Goal: Task Accomplishment & Management: Manage account settings

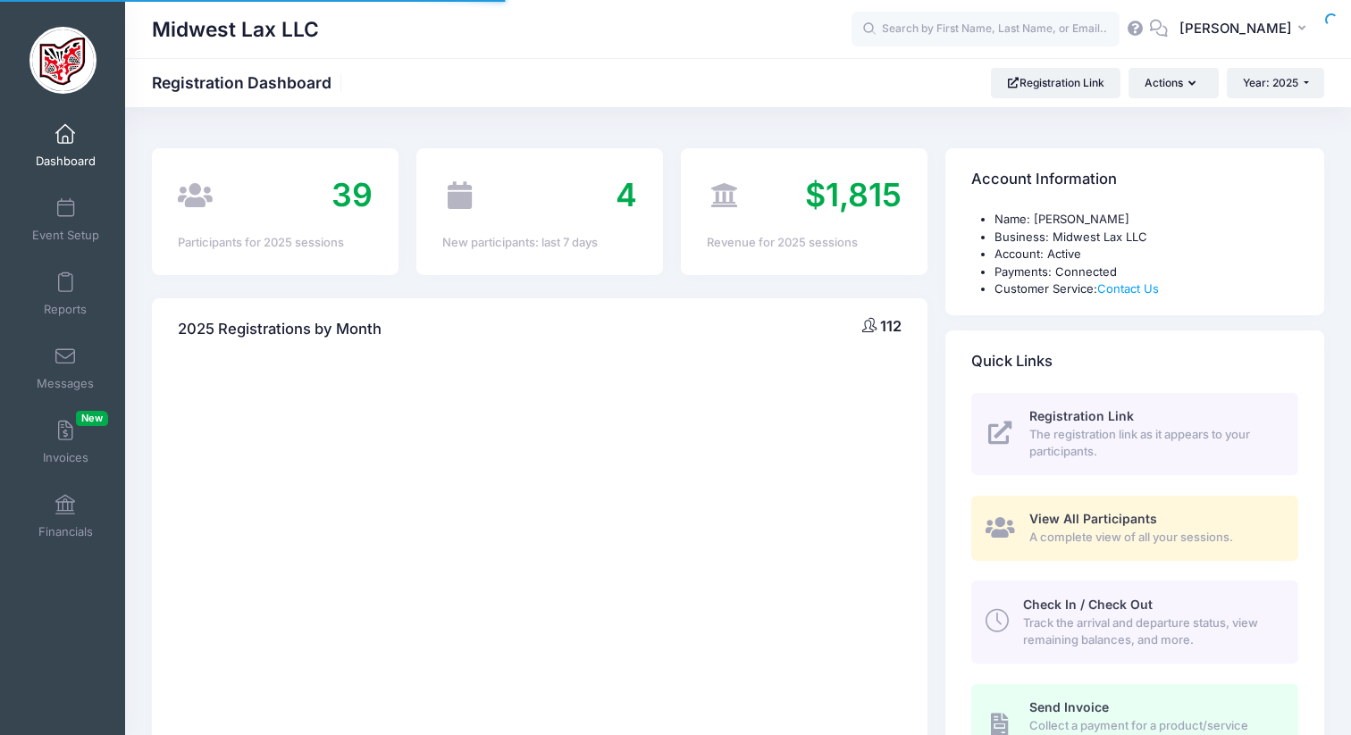
select select
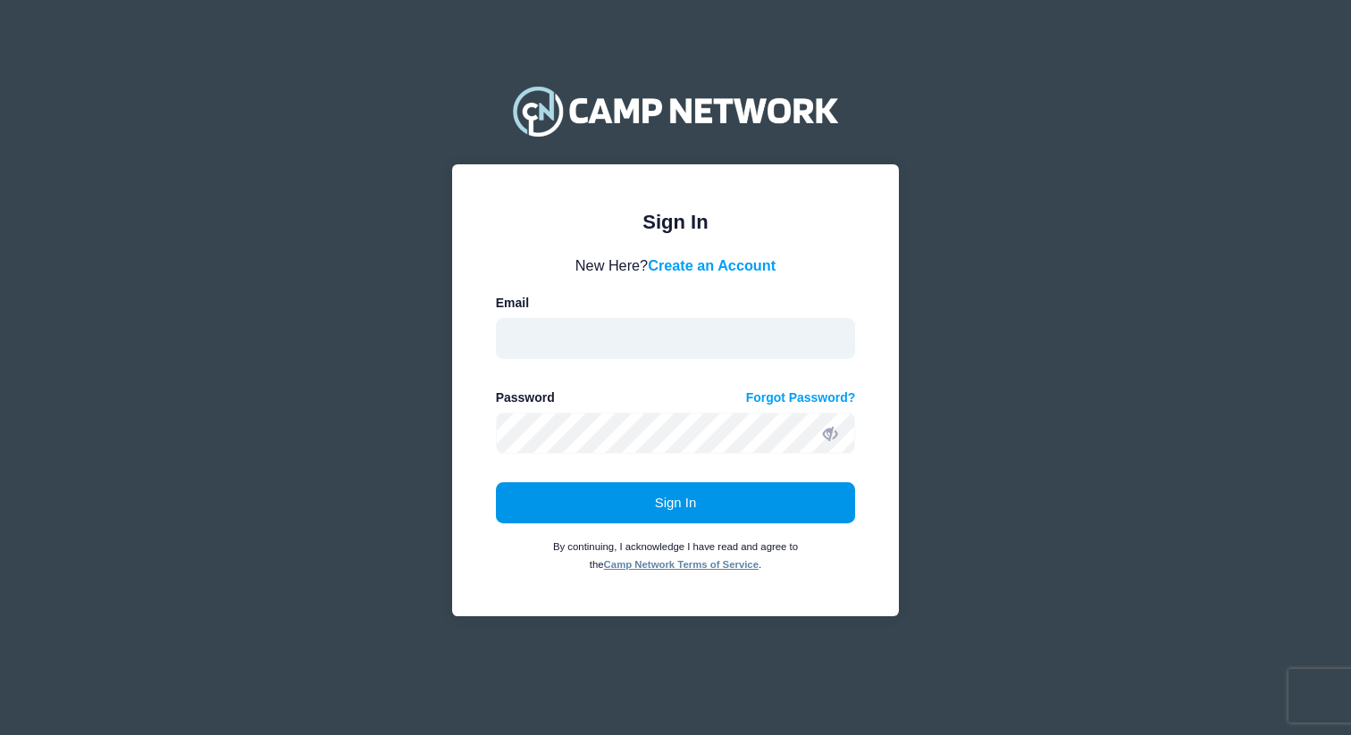
type input "midwestlaxinfo@gmail.com"
click at [645, 511] on button "Sign In" at bounding box center [676, 502] width 360 height 41
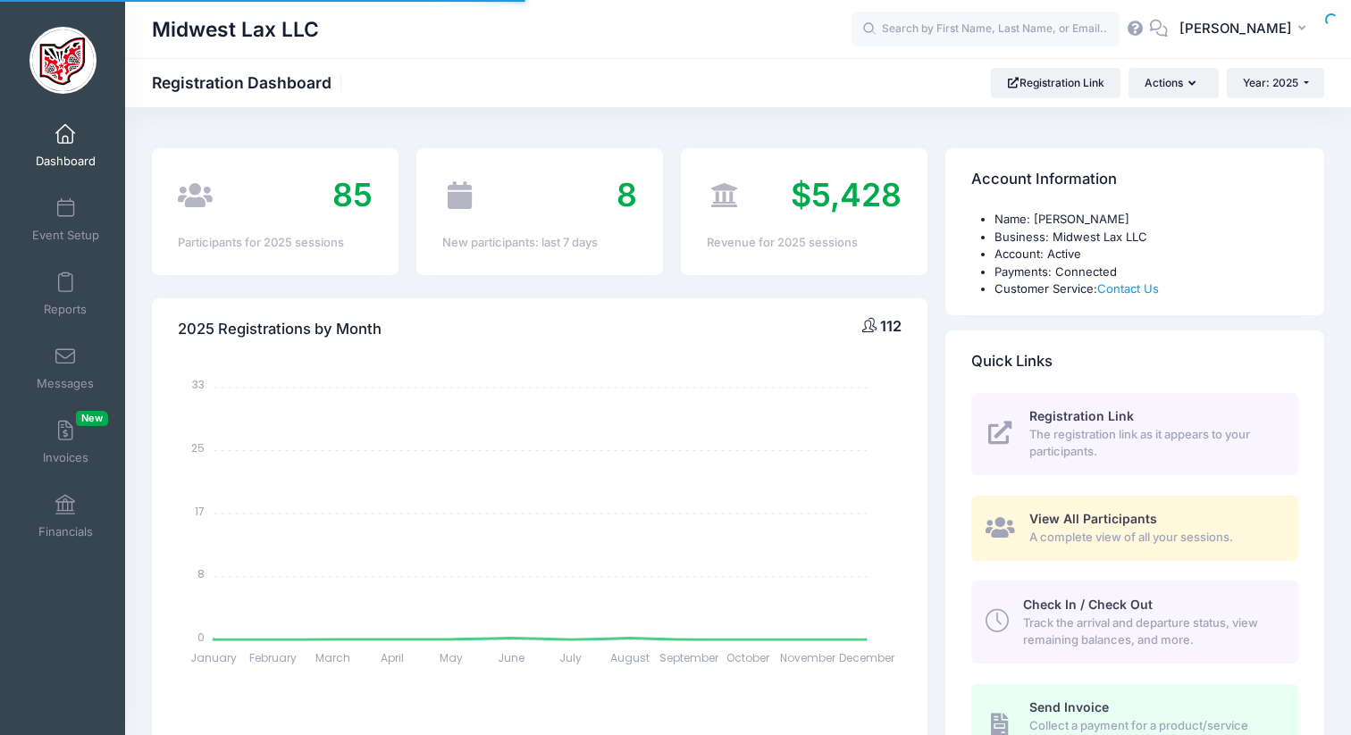
select select
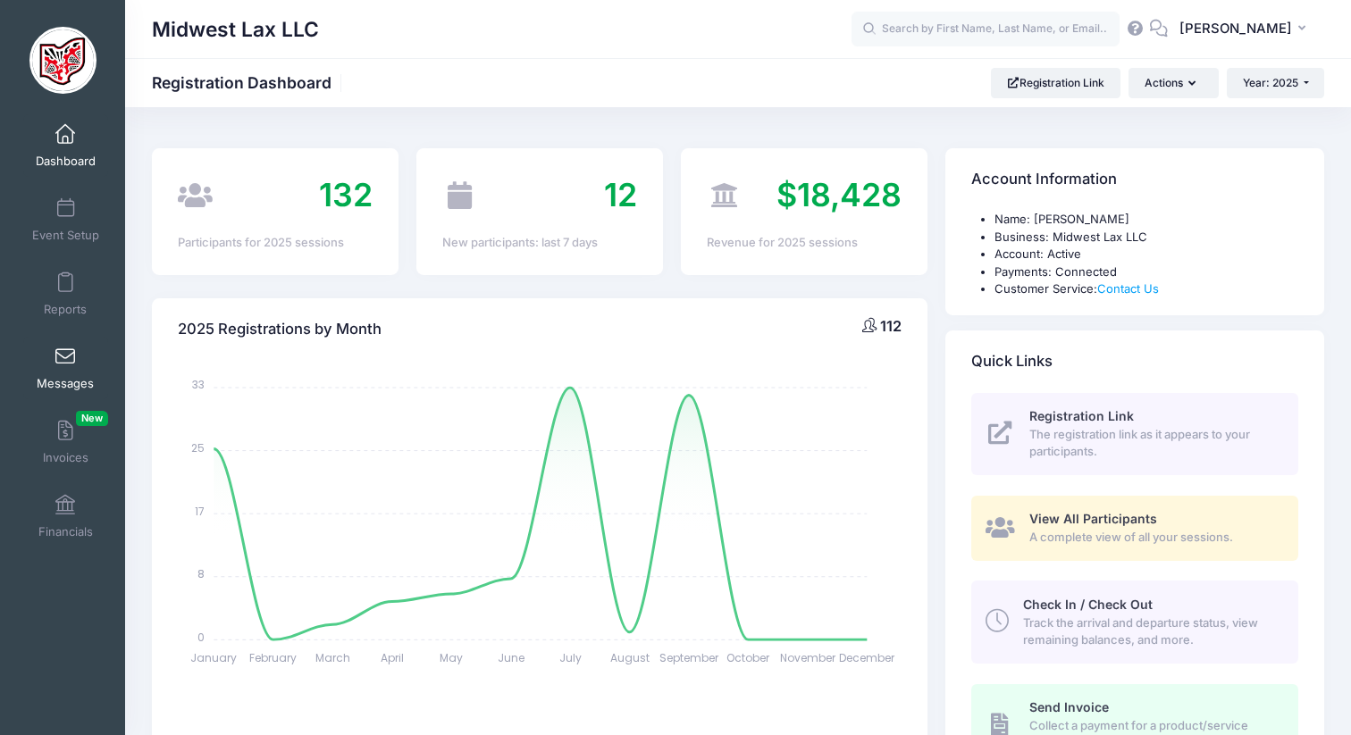
click at [63, 376] on span "Messages" at bounding box center [65, 383] width 57 height 15
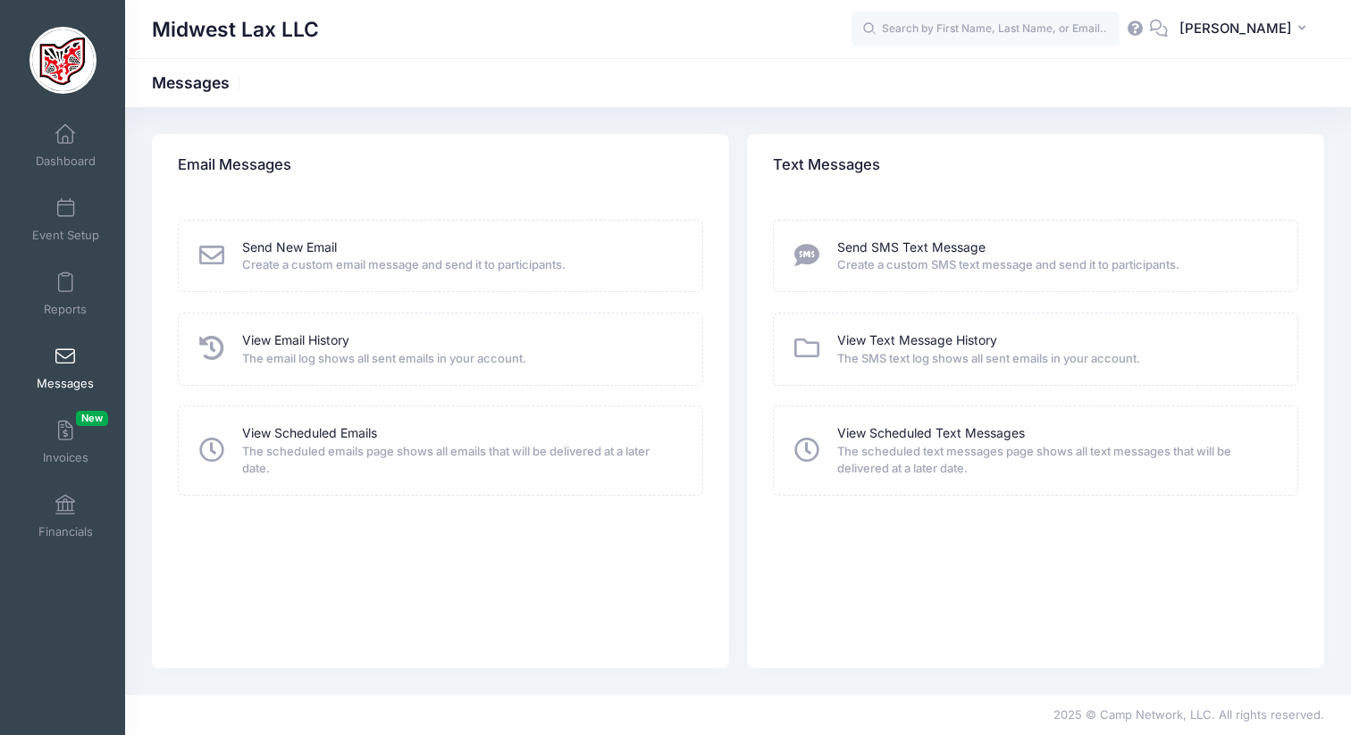
click at [283, 350] on span "The email log shows all sent emails in your account." at bounding box center [460, 359] width 437 height 18
click at [282, 339] on link "View Email History" at bounding box center [295, 340] width 107 height 19
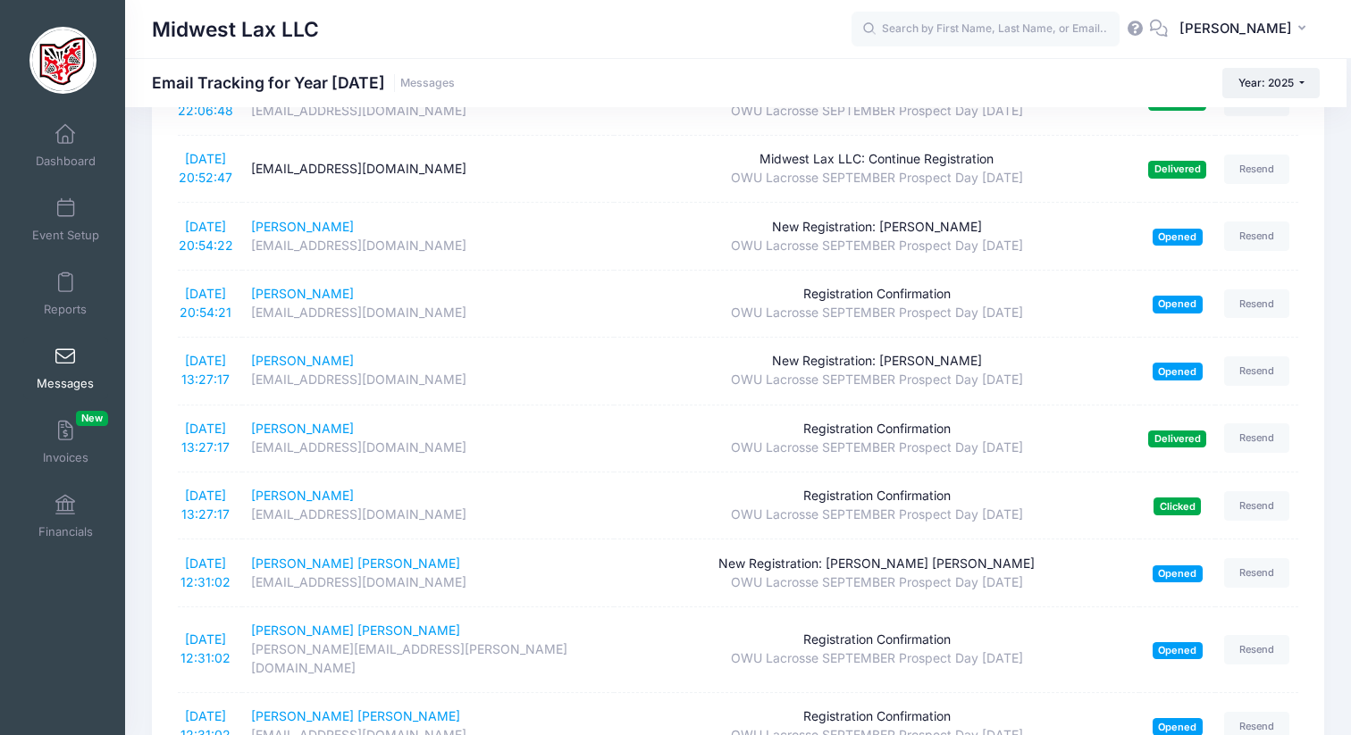
scroll to position [3013, 0]
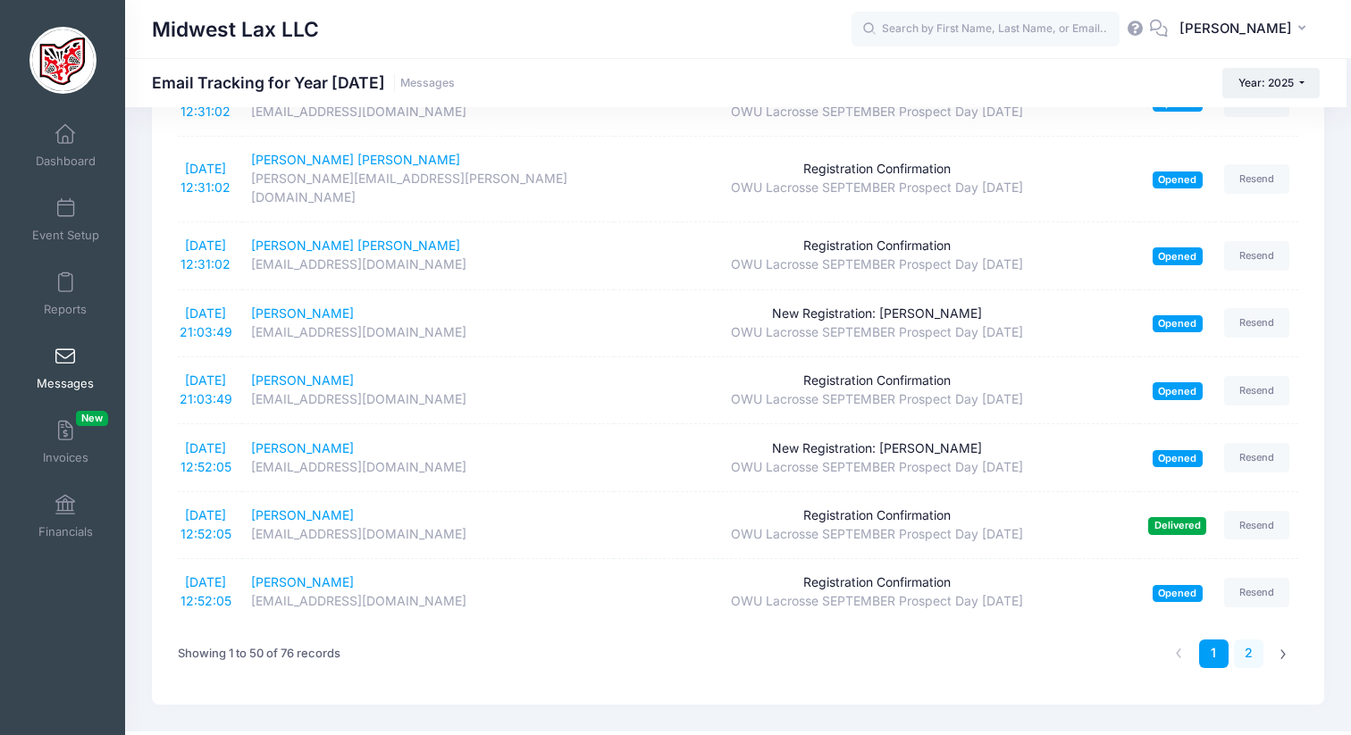
click at [1251, 640] on link "2" at bounding box center [1248, 654] width 29 height 29
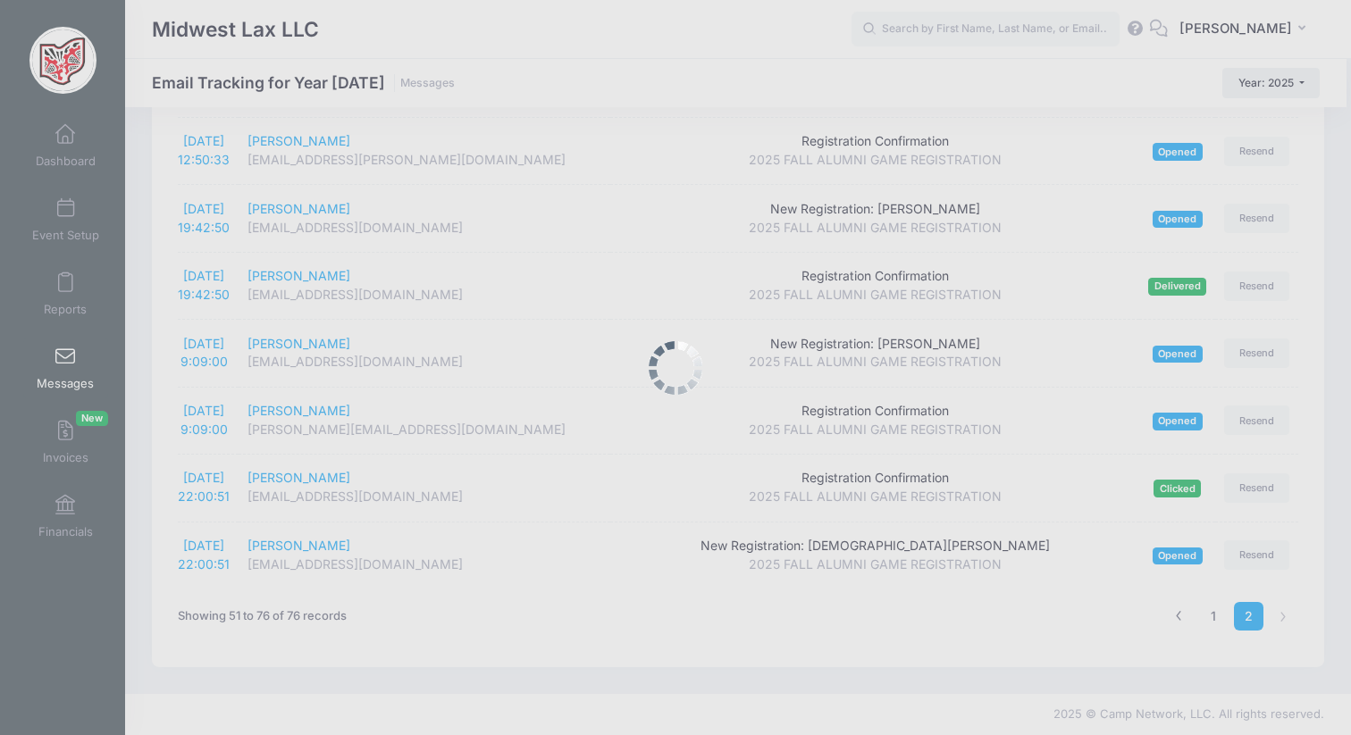
scroll to position [1396, 0]
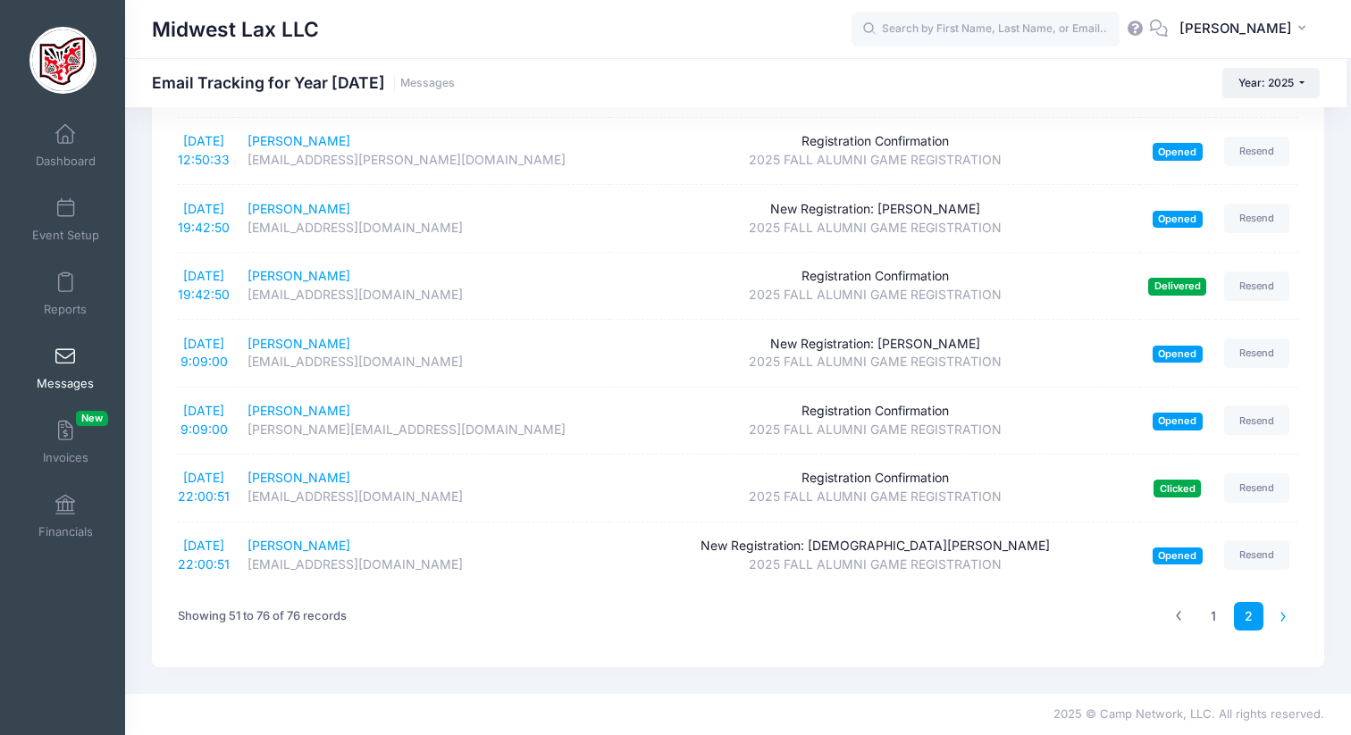
click at [1289, 615] on li at bounding box center [1282, 616] width 29 height 29
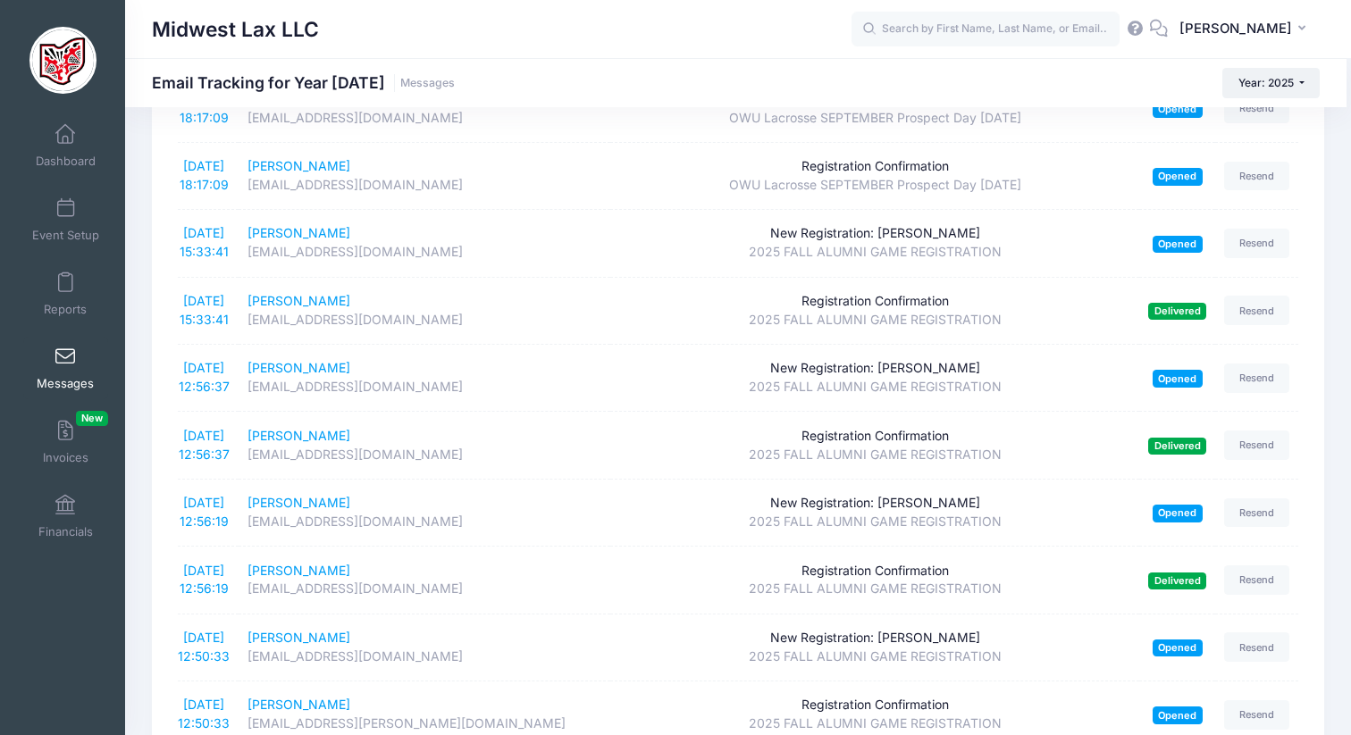
scroll to position [0, 0]
